Goal: Transaction & Acquisition: Purchase product/service

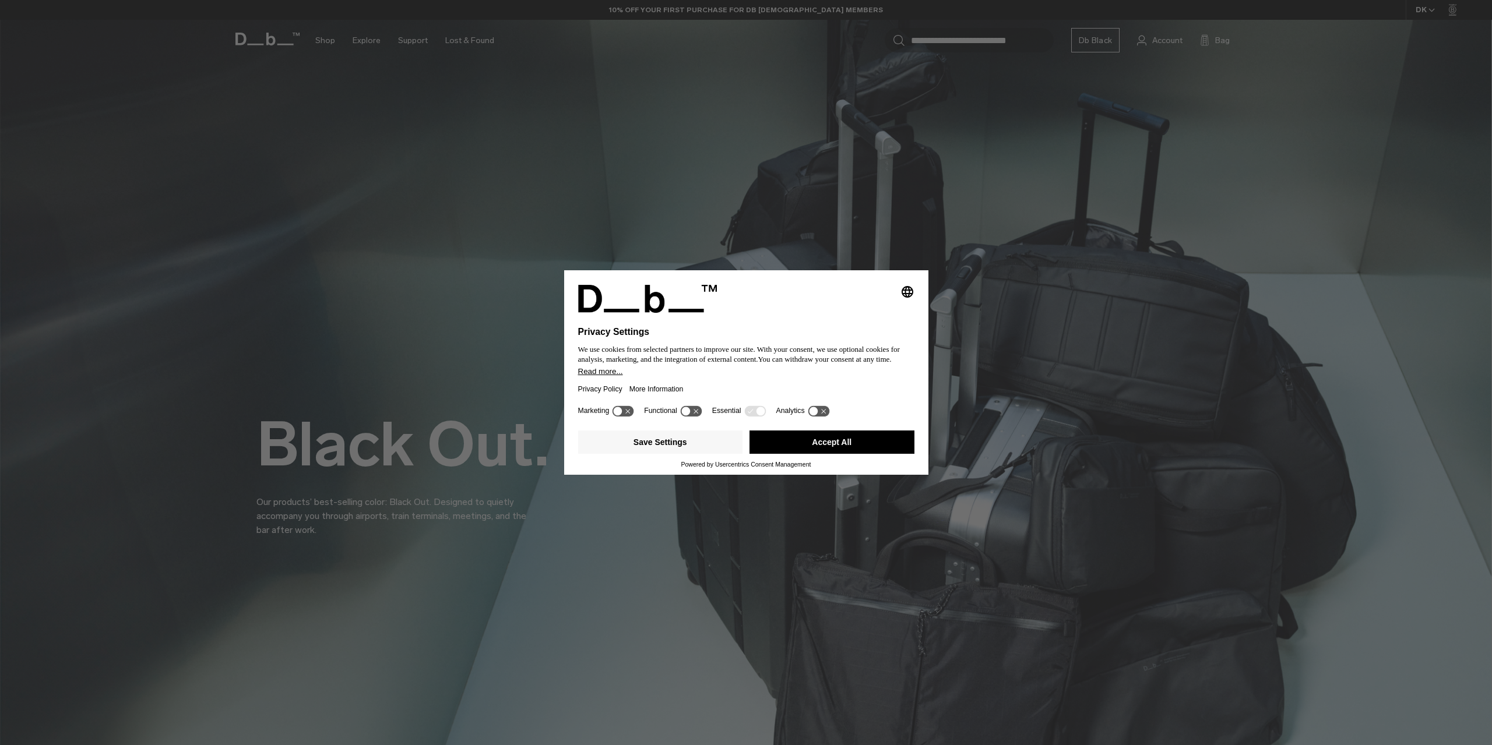
click at [843, 439] on button "Accept All" at bounding box center [831, 442] width 165 height 23
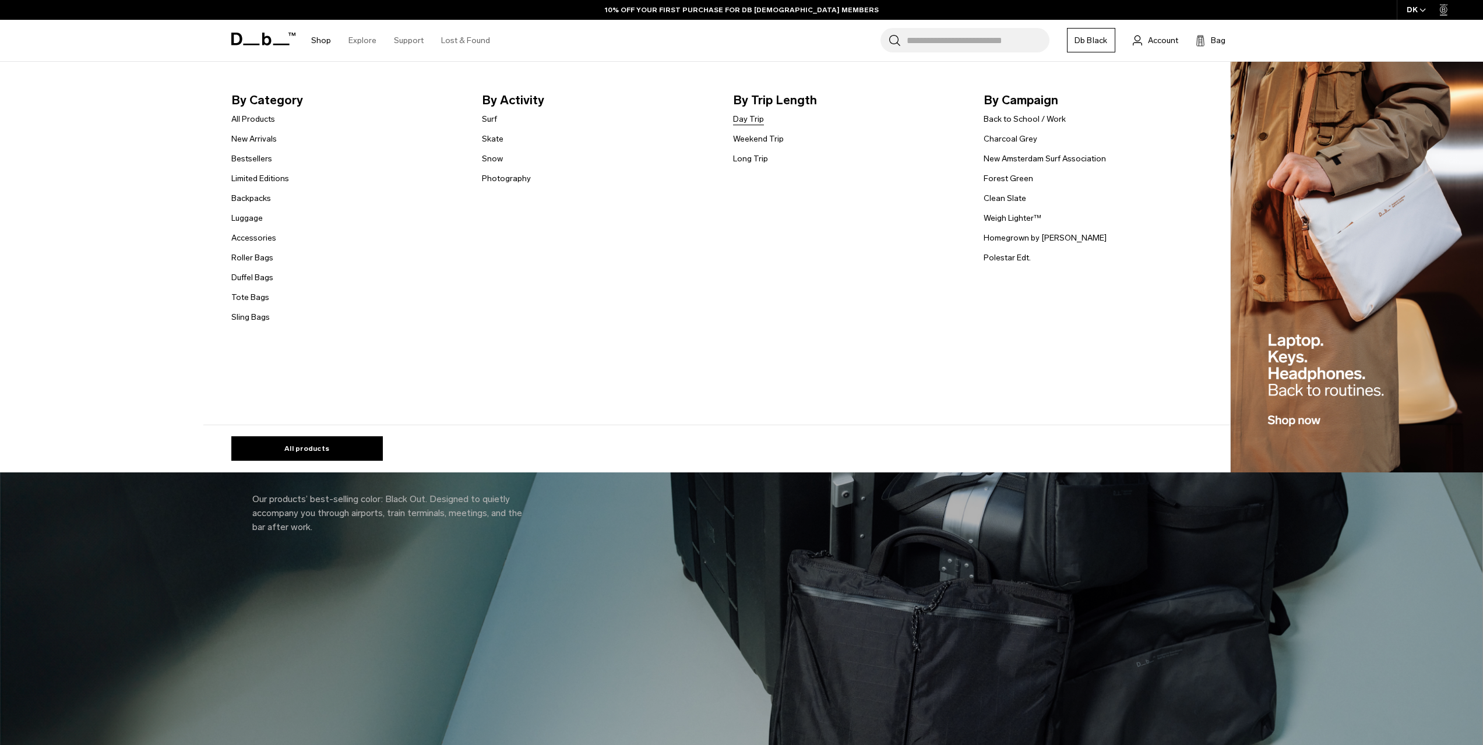
drag, startPoint x: 324, startPoint y: 40, endPoint x: 751, endPoint y: 116, distance: 433.3
click at [709, 251] on li "By Activity Surf Skate Snow Photography" at bounding box center [598, 208] width 233 height 234
click at [751, 117] on link "Day Trip" at bounding box center [748, 119] width 31 height 12
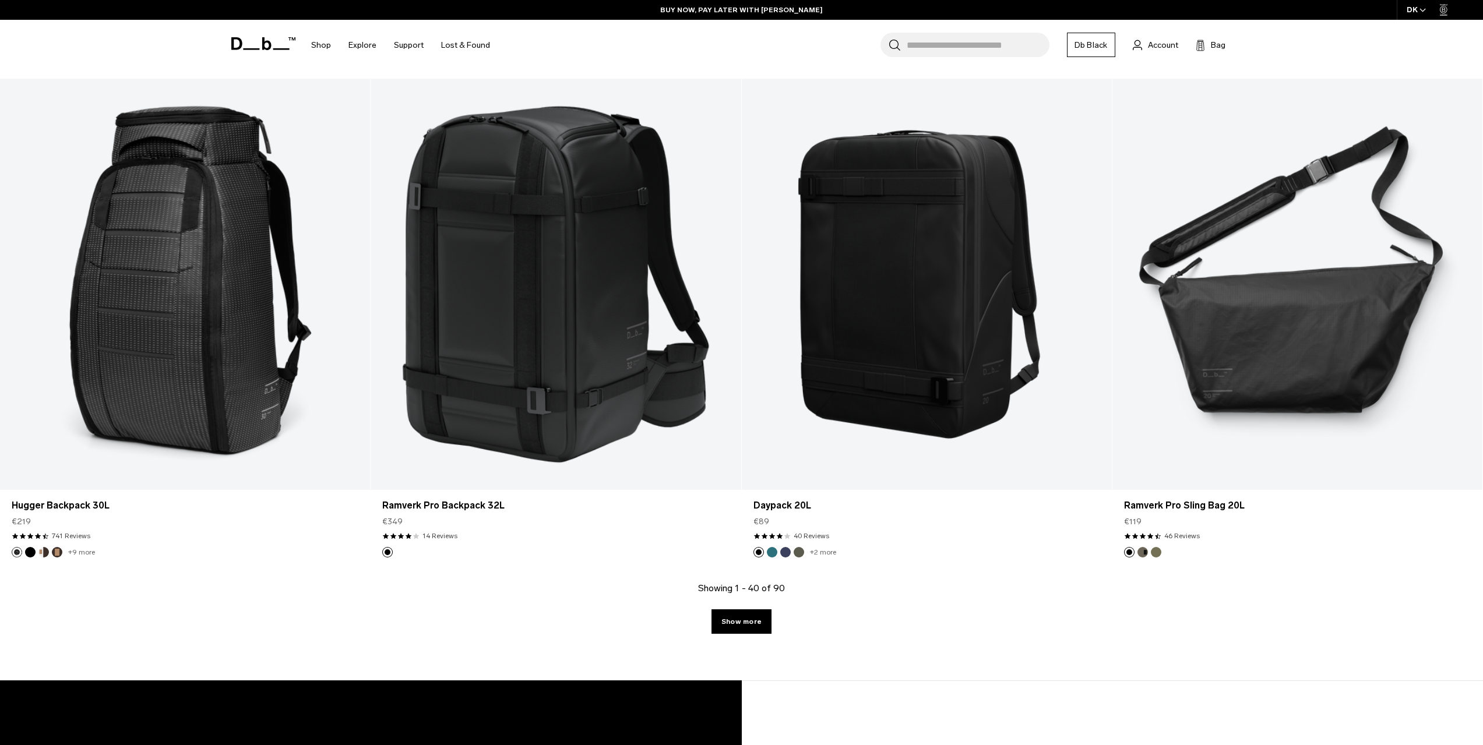
scroll to position [4890, 0]
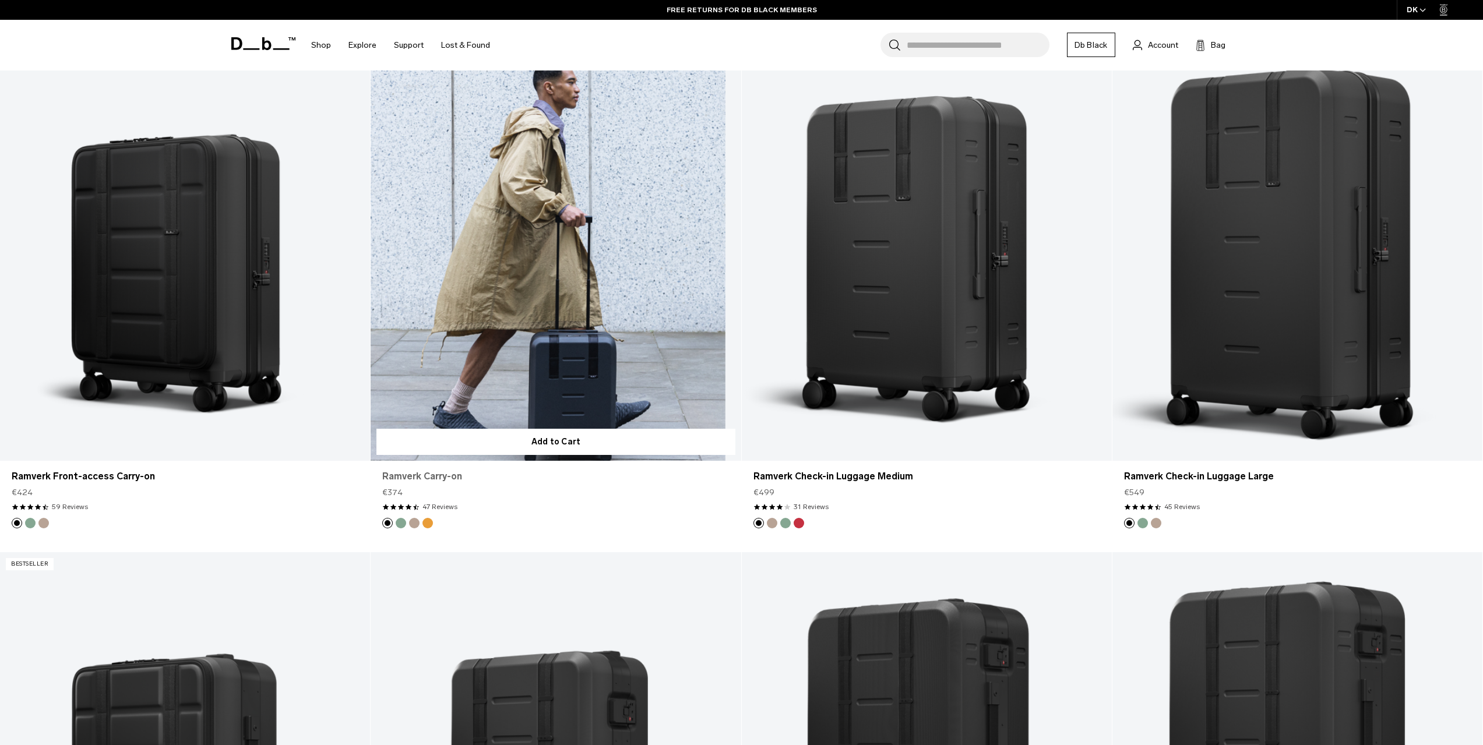
scroll to position [1340, 0]
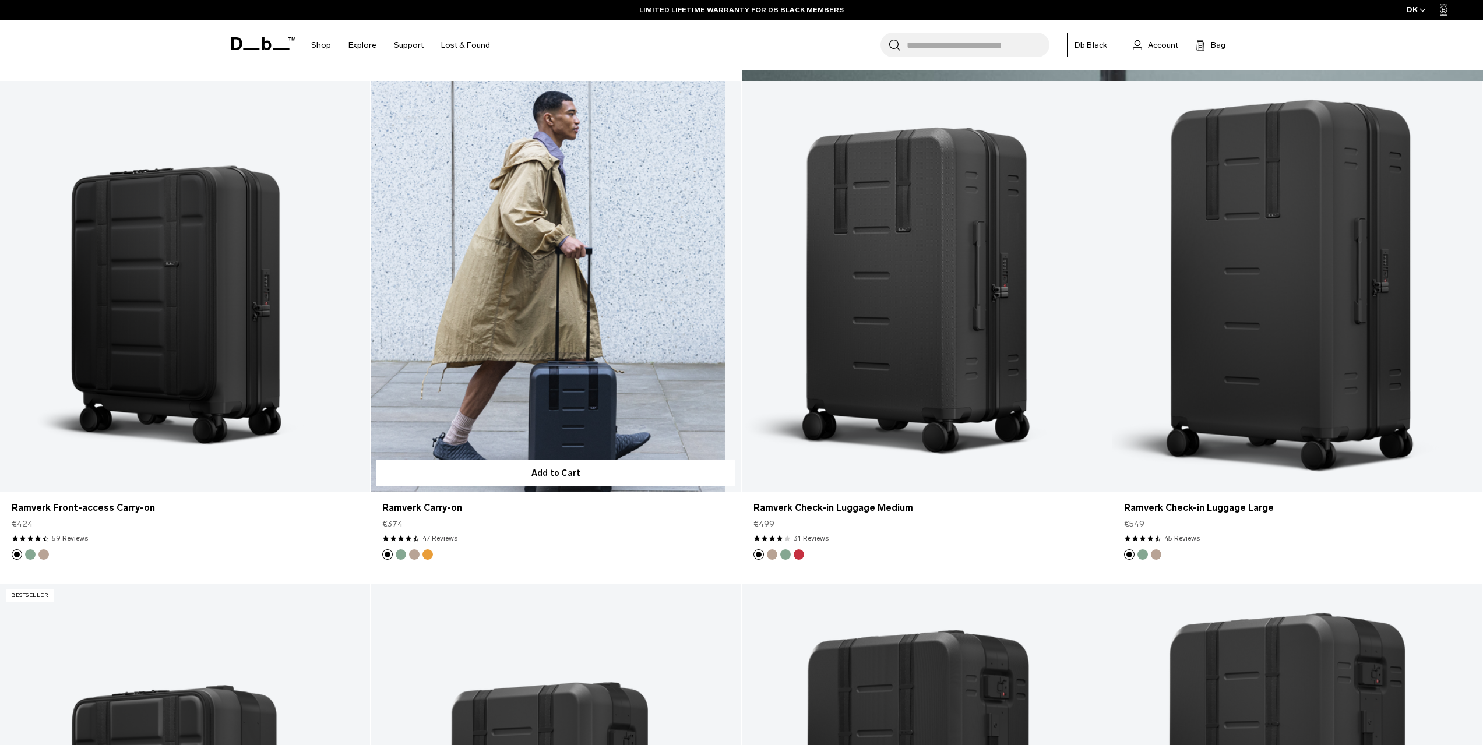
click at [569, 373] on link "Ramverk Carry-on" at bounding box center [556, 286] width 370 height 411
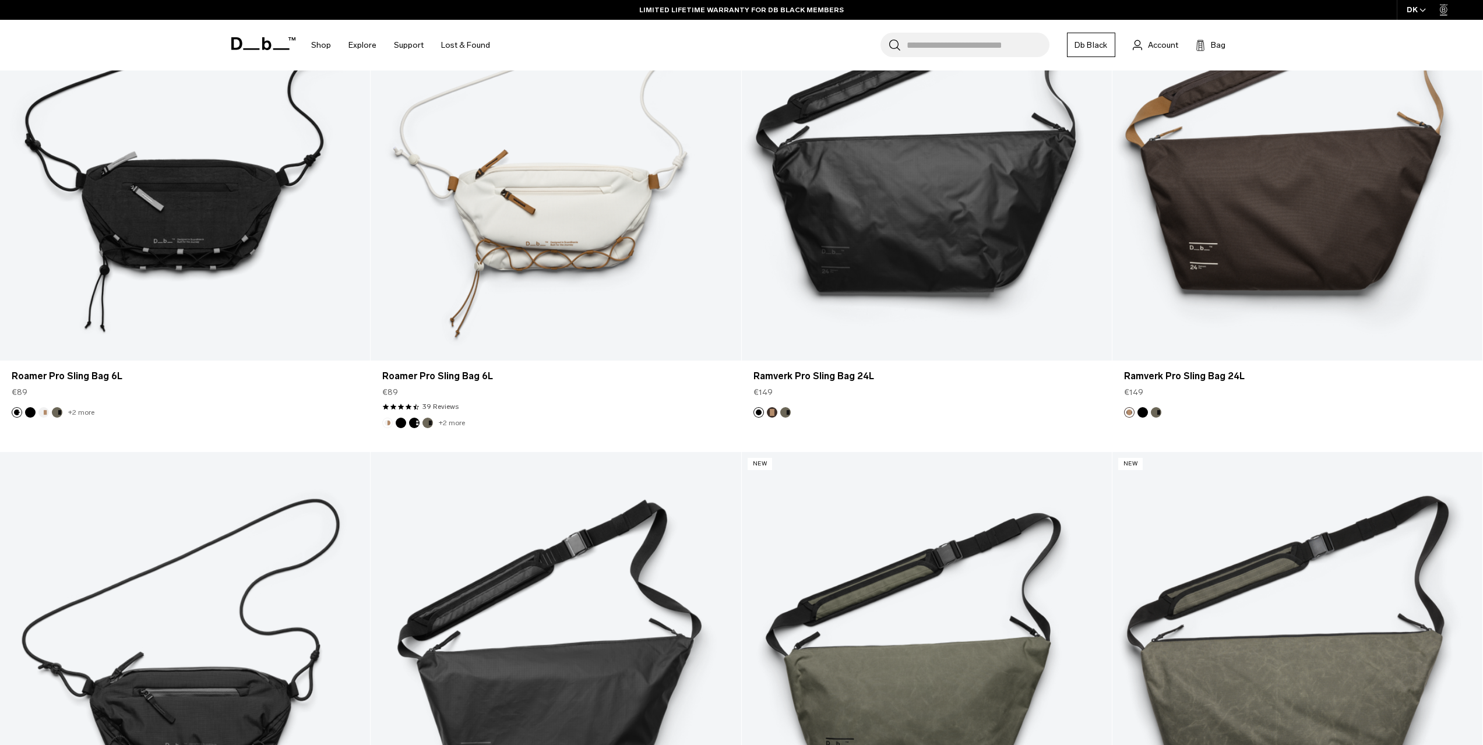
scroll to position [758, 0]
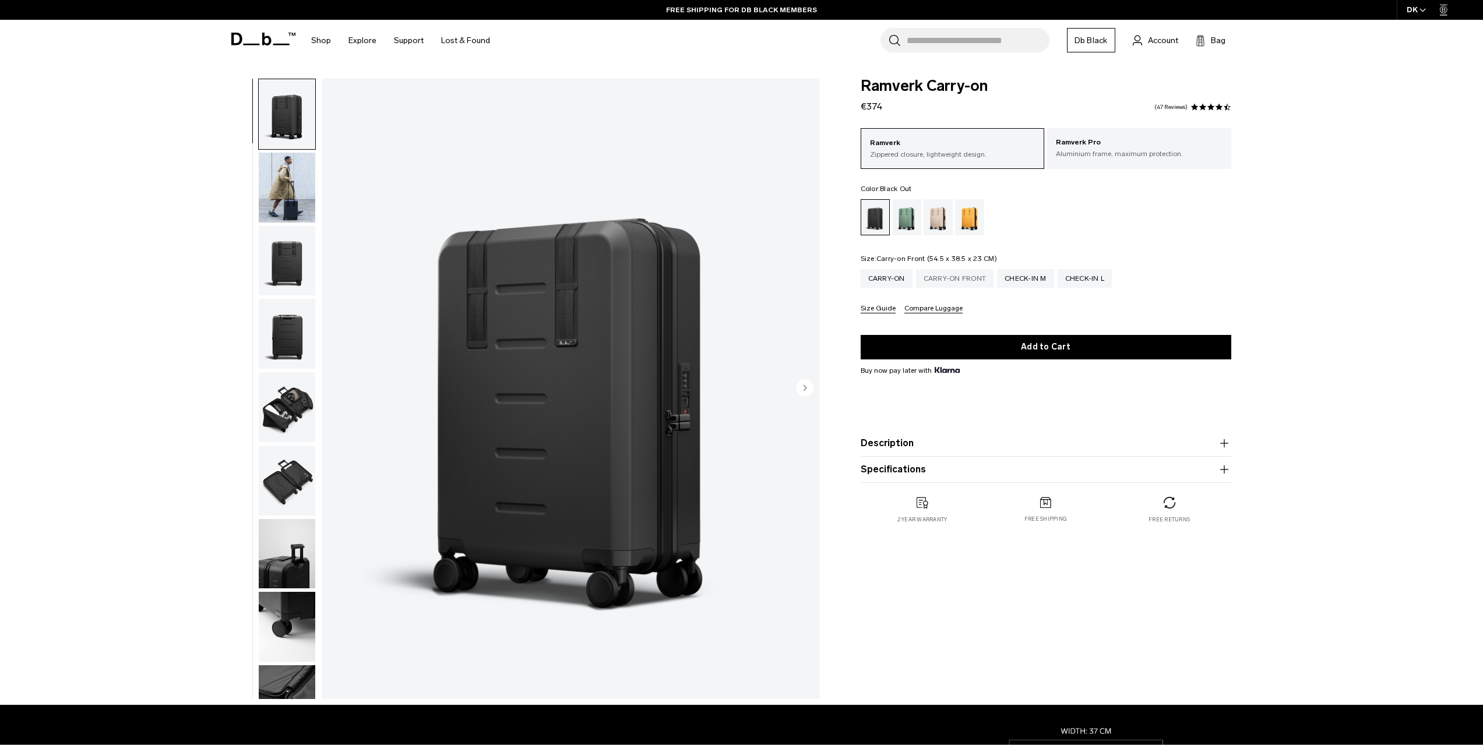
click at [936, 279] on div "Carry-on Front" at bounding box center [955, 278] width 78 height 19
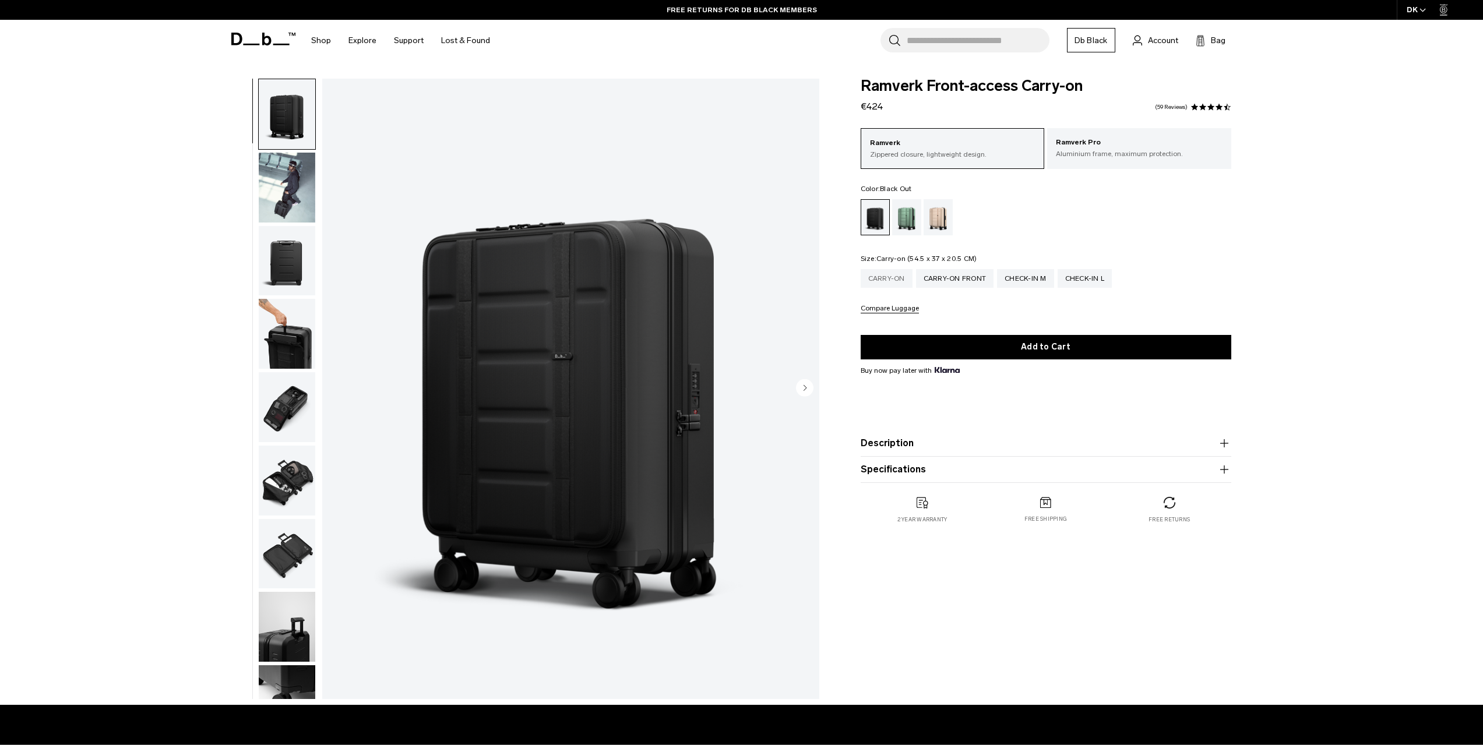
drag, startPoint x: 0, startPoint y: 0, endPoint x: 896, endPoint y: 278, distance: 937.8
click at [896, 278] on div "Carry-on" at bounding box center [887, 278] width 52 height 19
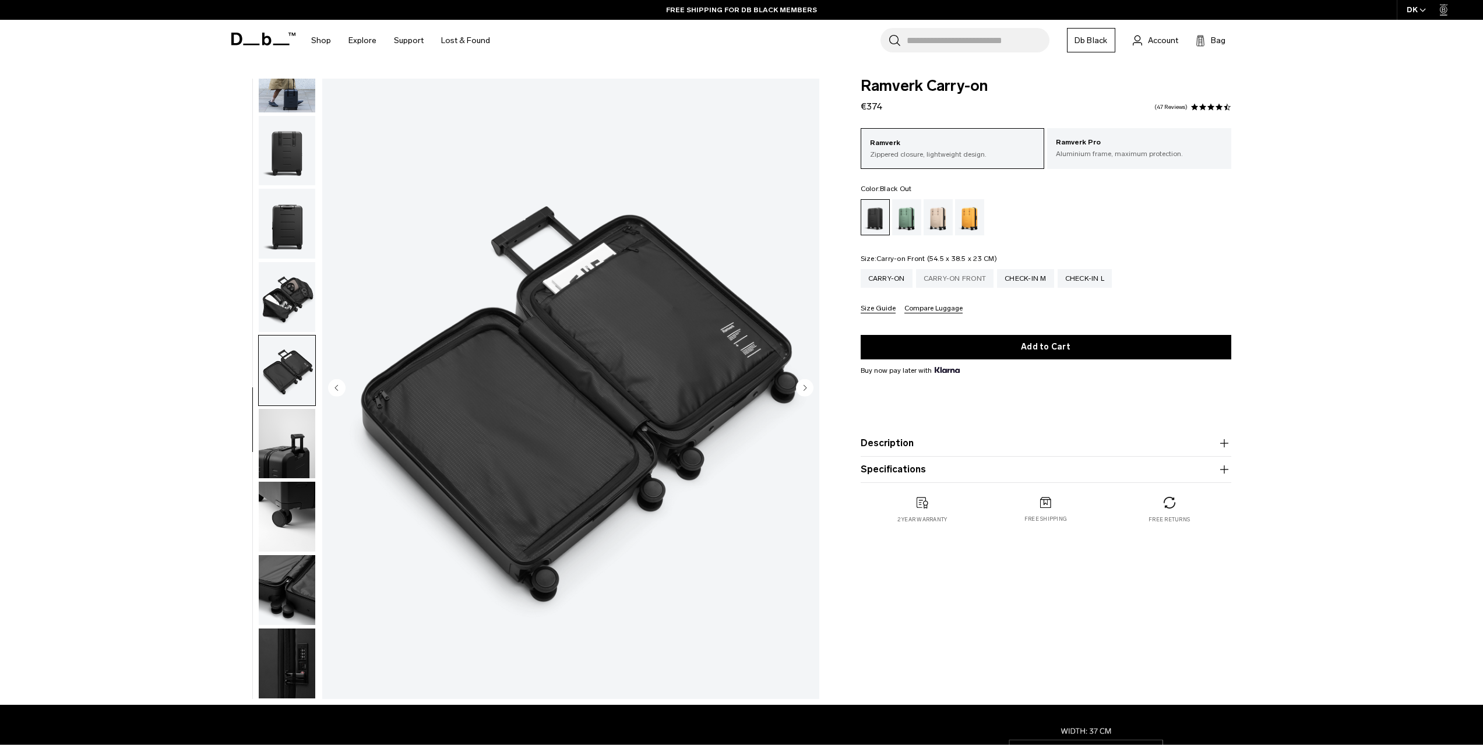
click at [948, 275] on div "Carry-on Front" at bounding box center [955, 278] width 78 height 19
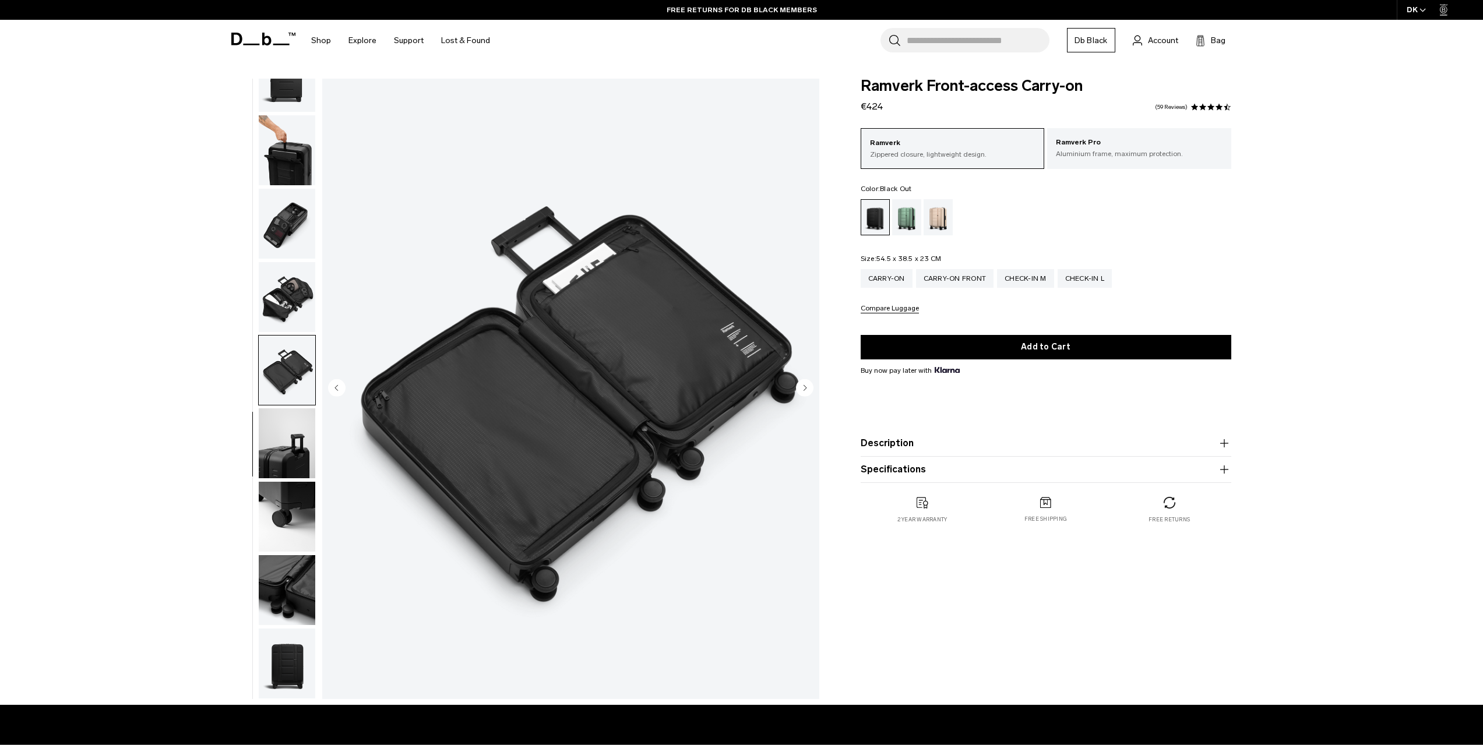
click at [284, 313] on img "button" at bounding box center [287, 297] width 57 height 70
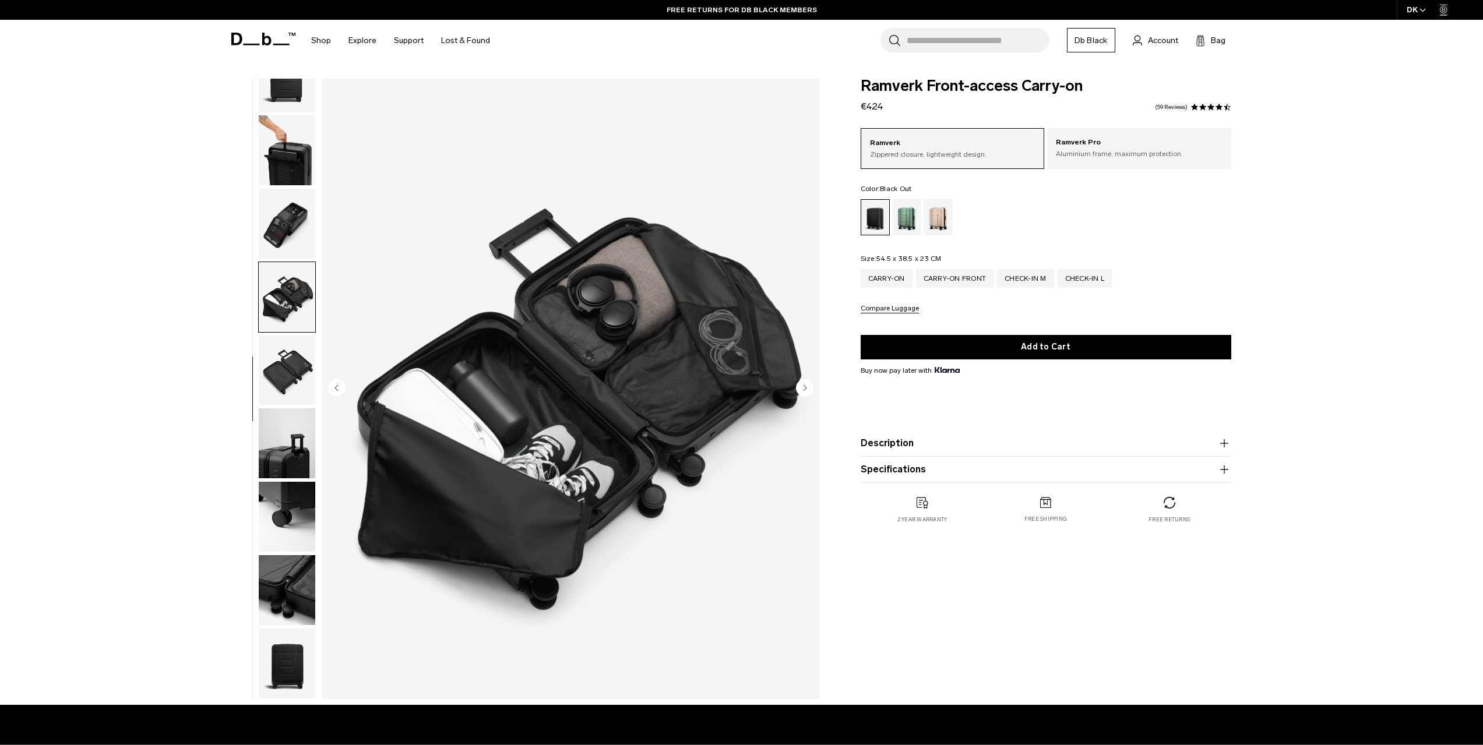
click at [291, 369] on img "button" at bounding box center [287, 371] width 57 height 70
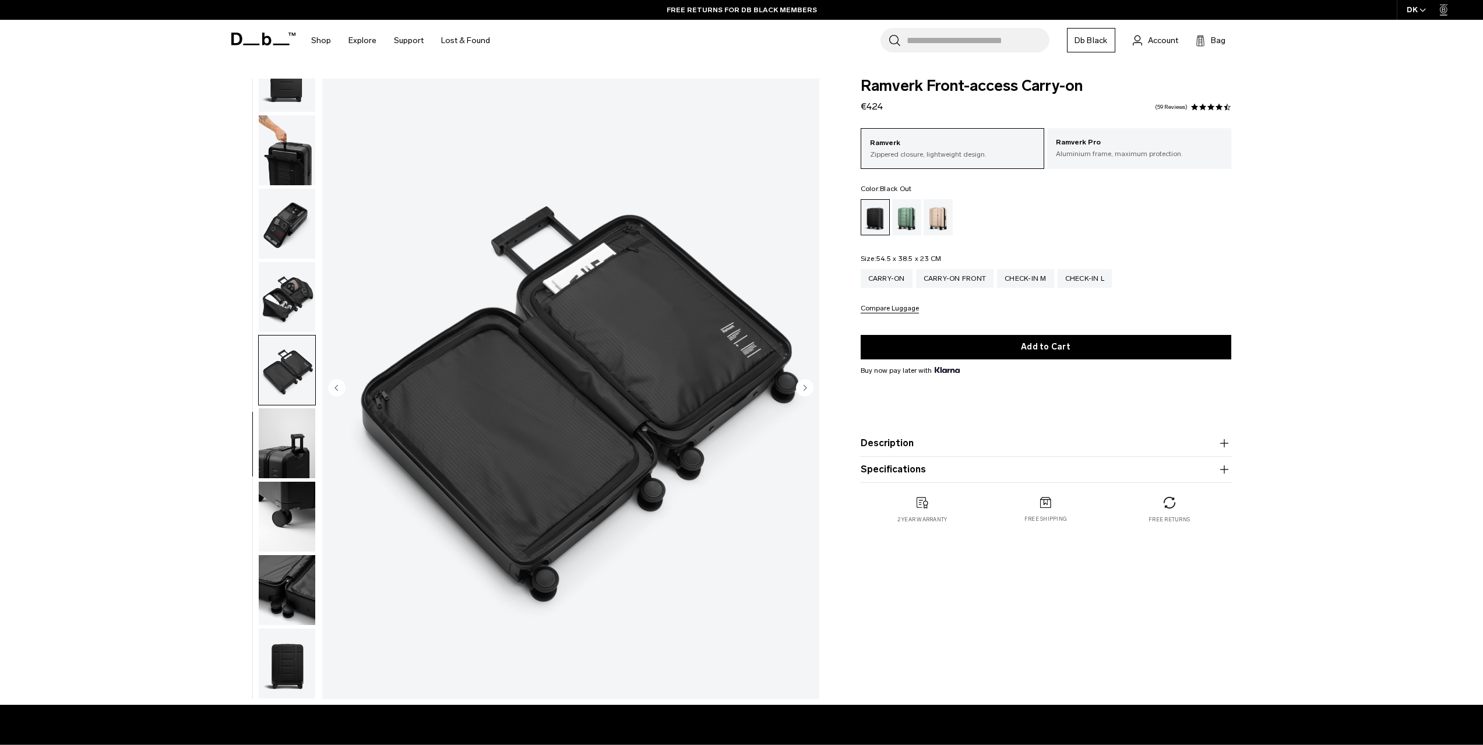
click at [279, 234] on img "button" at bounding box center [287, 224] width 57 height 70
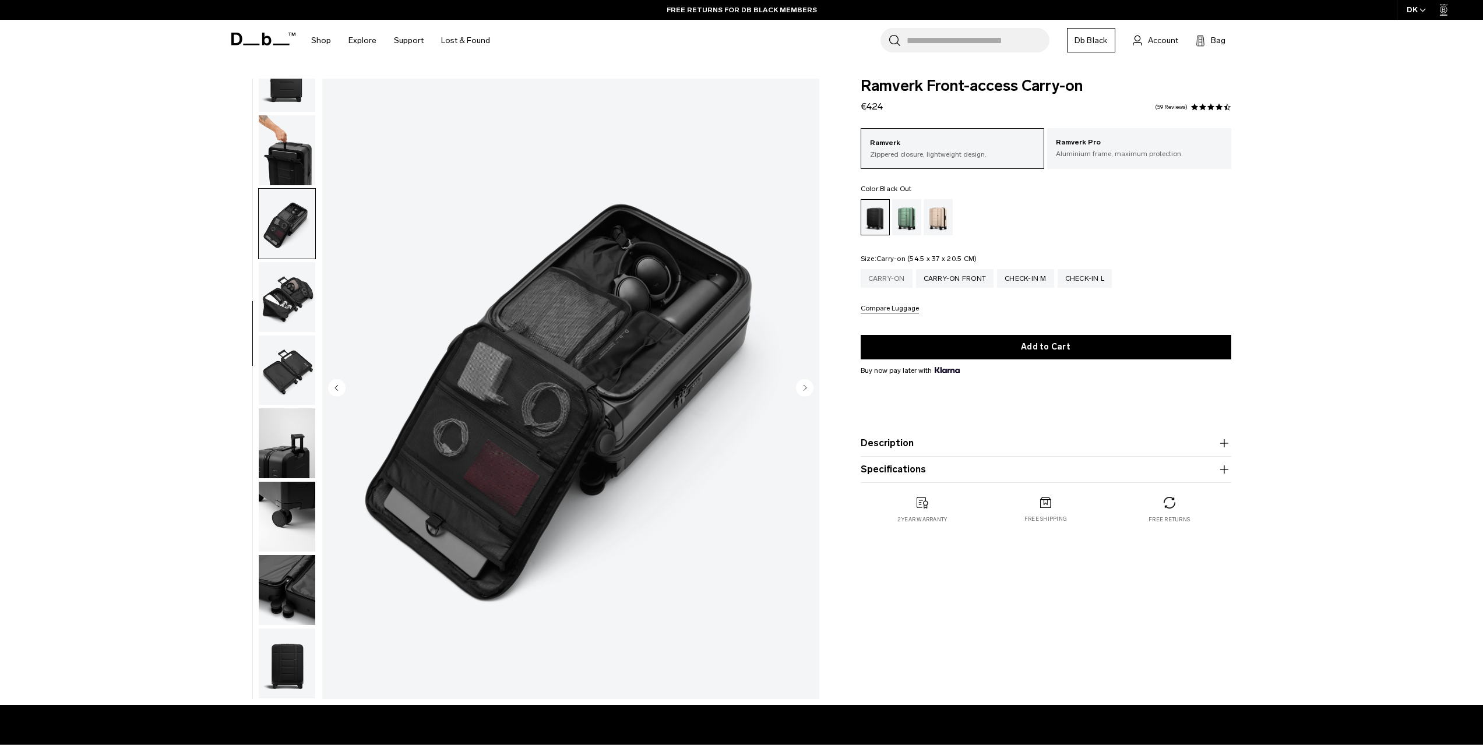
click at [888, 283] on div "Carry-on" at bounding box center [887, 278] width 52 height 19
